Goal: Communication & Community: Share content

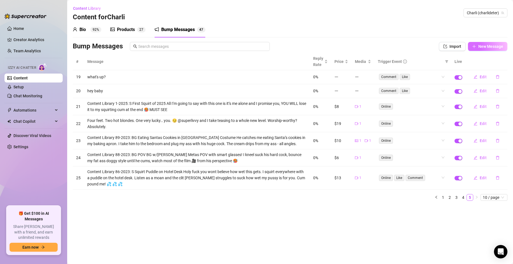
click at [486, 46] on span "New Message" at bounding box center [491, 46] width 25 height 4
type textarea "Type your message here..."
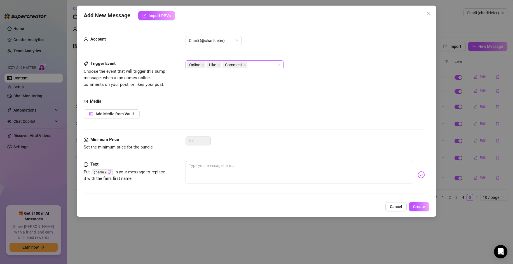
click at [220, 66] on icon "close" at bounding box center [219, 65] width 2 height 2
click at [227, 64] on span "Comment" at bounding box center [219, 65] width 25 height 7
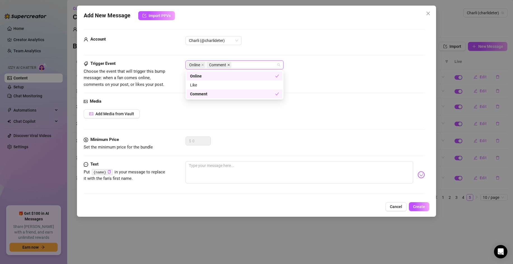
click at [228, 65] on icon "close" at bounding box center [228, 65] width 3 height 3
click at [129, 115] on span "Add Media from Vault" at bounding box center [115, 114] width 39 height 4
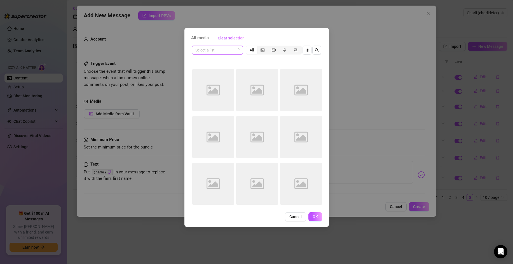
click at [232, 47] on input "search" at bounding box center [214, 50] width 39 height 8
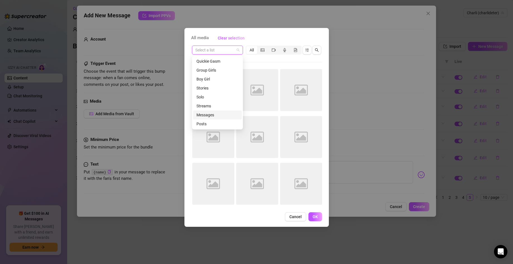
click at [217, 117] on div "Messages" at bounding box center [218, 115] width 42 height 6
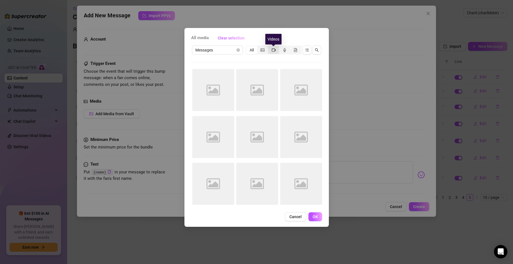
click at [275, 50] on icon "video-camera" at bounding box center [274, 49] width 4 height 3
click at [270, 47] on input "segmented control" at bounding box center [270, 47] width 0 height 0
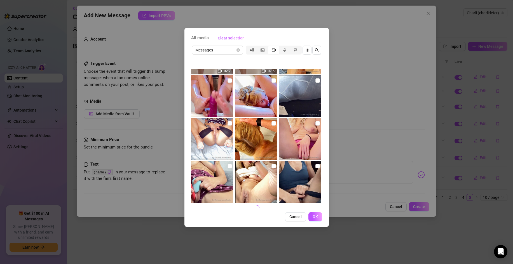
scroll to position [211, 0]
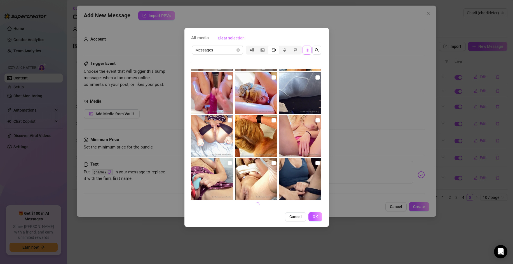
click at [306, 52] on span "button" at bounding box center [307, 50] width 4 height 4
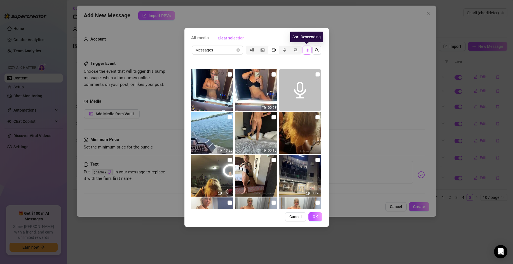
click at [306, 49] on icon "sort-descending" at bounding box center [307, 50] width 4 height 4
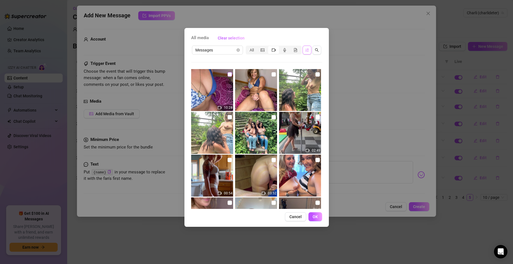
click at [230, 74] on input "checkbox" at bounding box center [230, 74] width 4 height 4
checkbox input "true"
click at [272, 73] on input "checkbox" at bounding box center [274, 74] width 4 height 4
checkbox input "true"
click at [315, 218] on span "OK" at bounding box center [315, 217] width 5 height 4
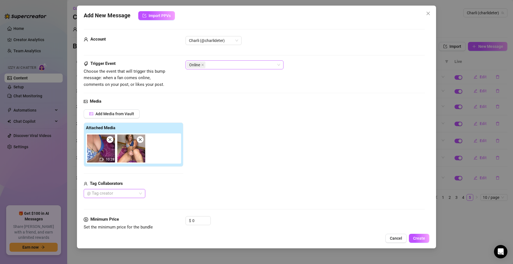
click at [134, 195] on div at bounding box center [111, 194] width 53 height 8
click at [428, 15] on icon "close" at bounding box center [428, 13] width 4 height 4
